Goal: Task Accomplishment & Management: Use online tool/utility

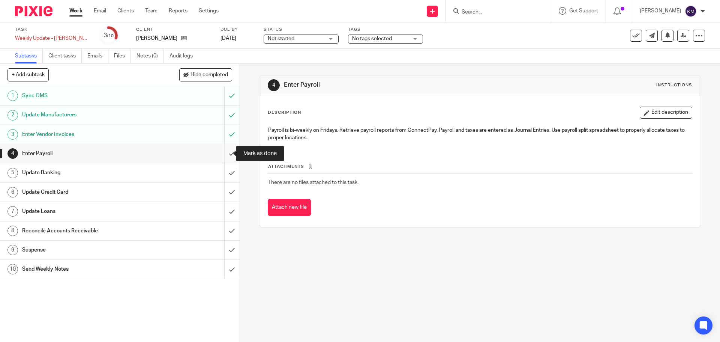
click at [226, 152] on input "submit" at bounding box center [120, 153] width 240 height 19
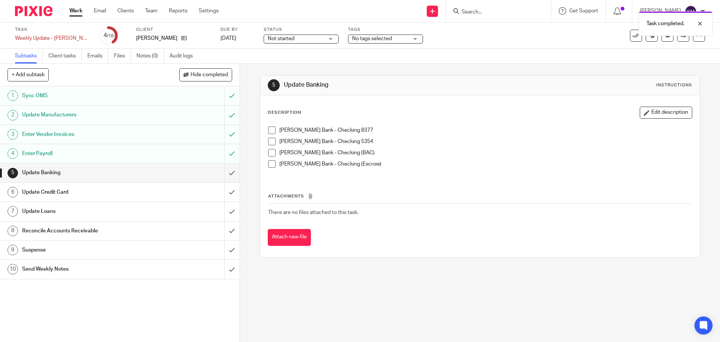
click at [271, 130] on span at bounding box center [271, 129] width 7 height 7
click at [270, 141] on span at bounding box center [271, 141] width 7 height 7
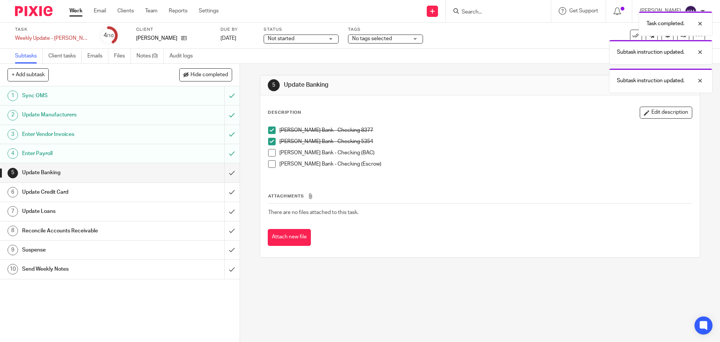
click at [270, 153] on span at bounding box center [271, 152] width 7 height 7
click at [268, 162] on span at bounding box center [271, 163] width 7 height 7
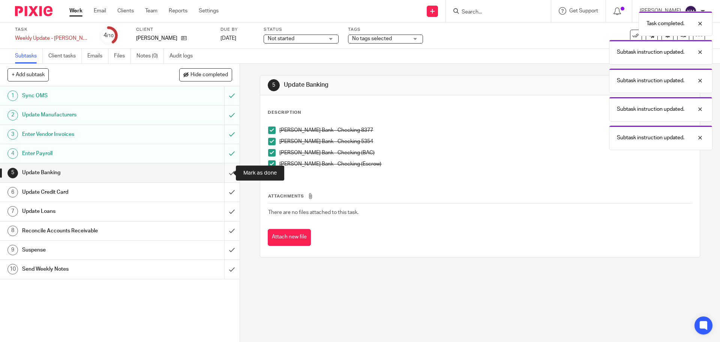
click at [223, 174] on input "submit" at bounding box center [120, 172] width 240 height 19
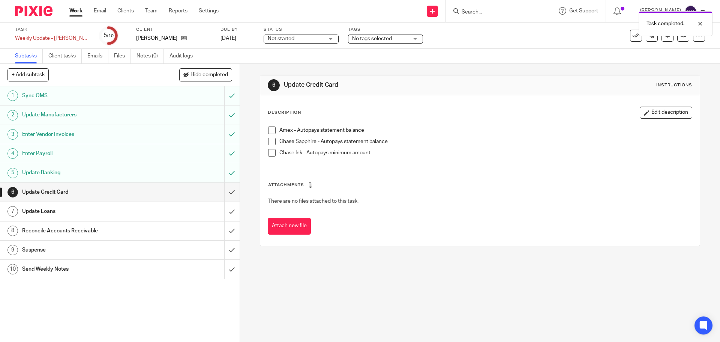
click at [269, 128] on span at bounding box center [271, 129] width 7 height 7
click at [270, 142] on span at bounding box center [271, 141] width 7 height 7
click at [268, 153] on span at bounding box center [271, 152] width 7 height 7
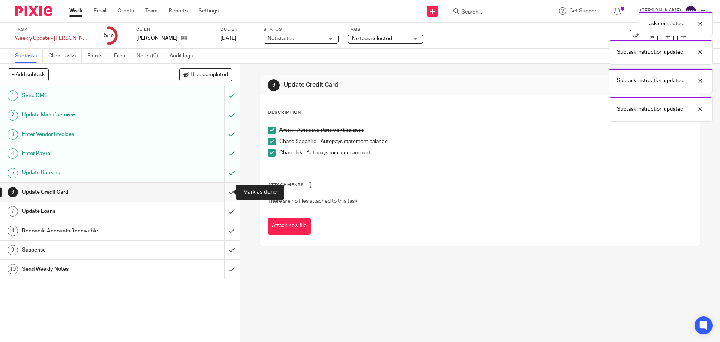
click at [220, 194] on input "submit" at bounding box center [120, 192] width 240 height 19
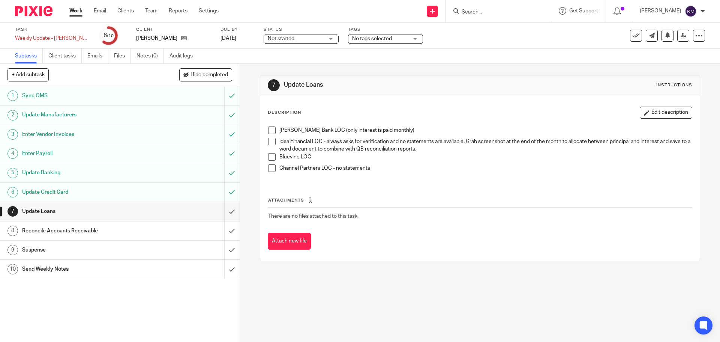
click at [268, 129] on span at bounding box center [271, 129] width 7 height 7
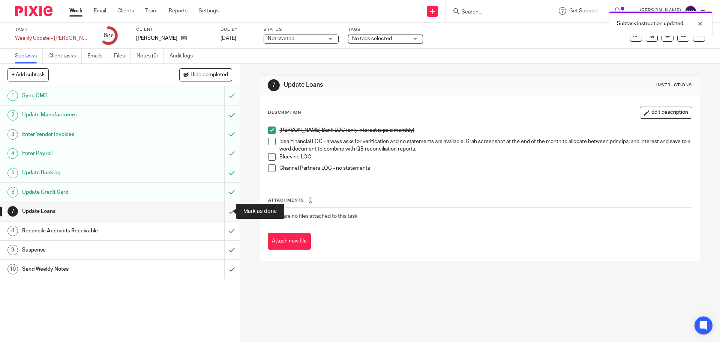
click at [224, 213] on input "submit" at bounding box center [120, 211] width 240 height 19
